Goal: Task Accomplishment & Management: Use online tool/utility

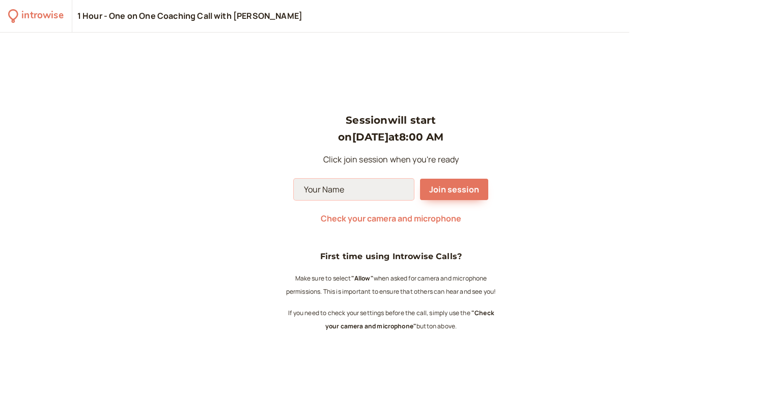
click at [339, 193] on input at bounding box center [354, 189] width 120 height 21
type input "[PERSON_NAME]"
click at [451, 188] on span "Join session" at bounding box center [454, 189] width 50 height 11
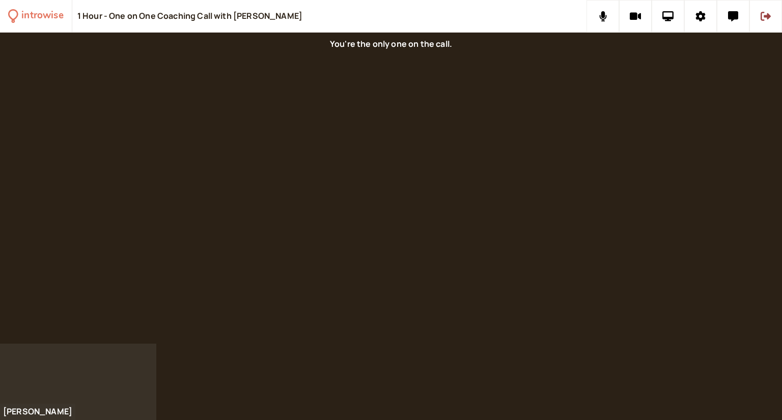
click at [550, 163] on div at bounding box center [391, 188] width 782 height 311
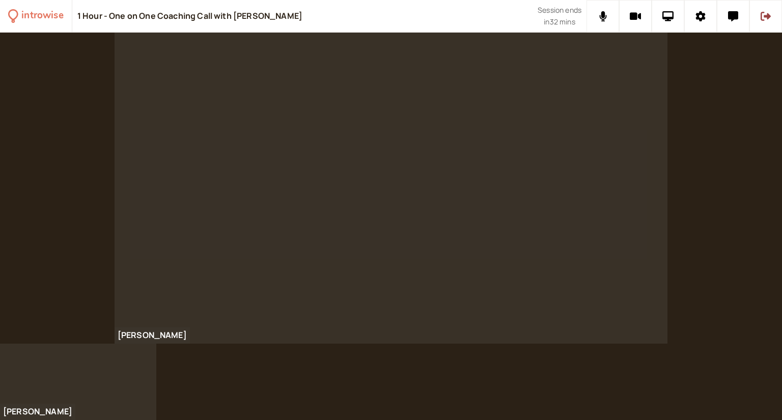
click at [261, 95] on div at bounding box center [392, 188] width 554 height 311
click at [681, 312] on div "[PERSON_NAME]" at bounding box center [391, 188] width 782 height 311
click at [669, 17] on icon at bounding box center [669, 16] width 12 height 10
click at [672, 17] on icon at bounding box center [669, 16] width 12 height 10
